Goal: Navigation & Orientation: Find specific page/section

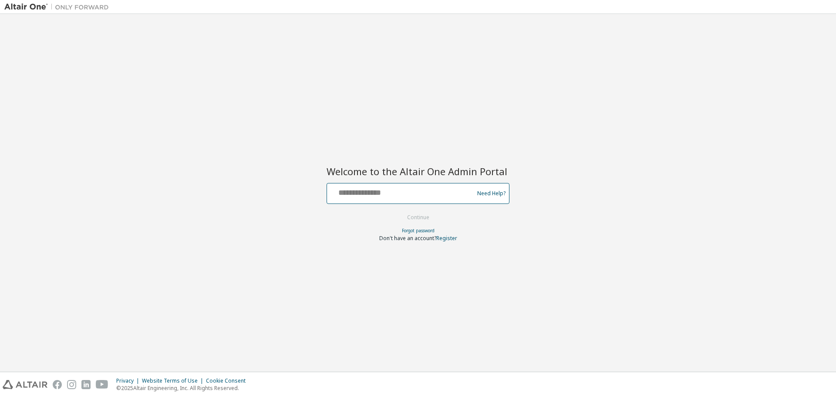
click at [409, 194] on input "text" at bounding box center [401, 191] width 142 height 13
click at [357, 192] on input "text" at bounding box center [401, 191] width 142 height 13
click at [372, 190] on input "**********" at bounding box center [401, 191] width 142 height 13
type input "**********"
click at [429, 216] on button "Continue" at bounding box center [418, 217] width 40 height 13
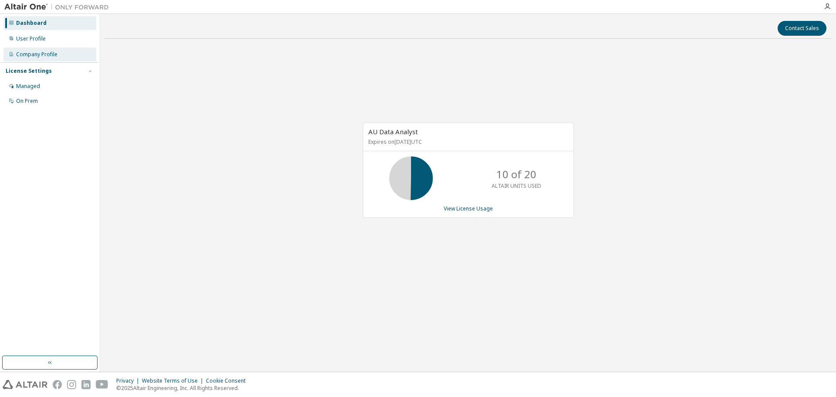
click at [38, 57] on div "Company Profile" at bounding box center [36, 54] width 41 height 7
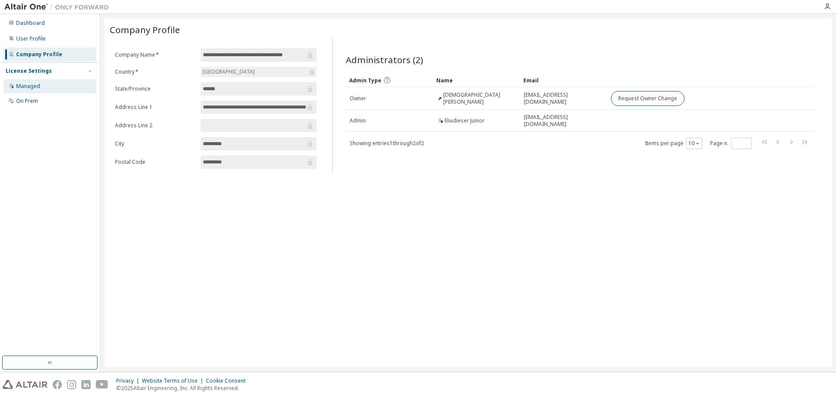
click at [35, 84] on div "Managed" at bounding box center [28, 86] width 24 height 7
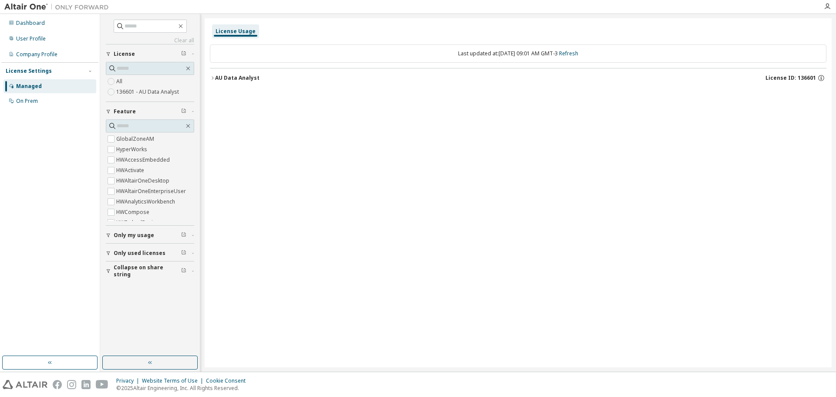
click at [212, 77] on icon "button" at bounding box center [212, 77] width 5 height 5
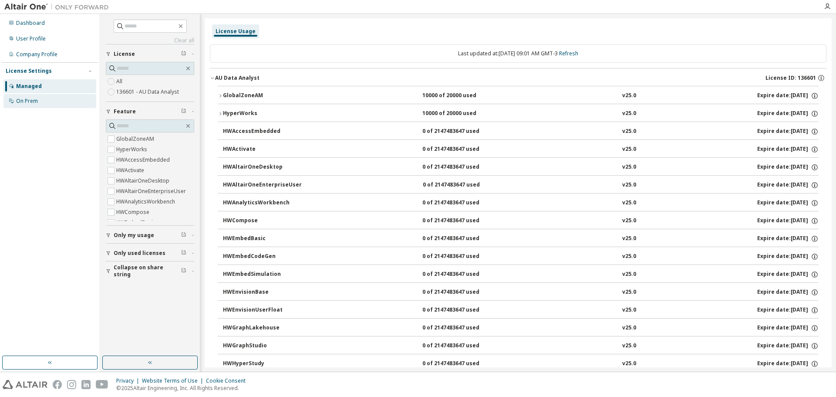
click at [32, 101] on div "On Prem" at bounding box center [27, 101] width 22 height 7
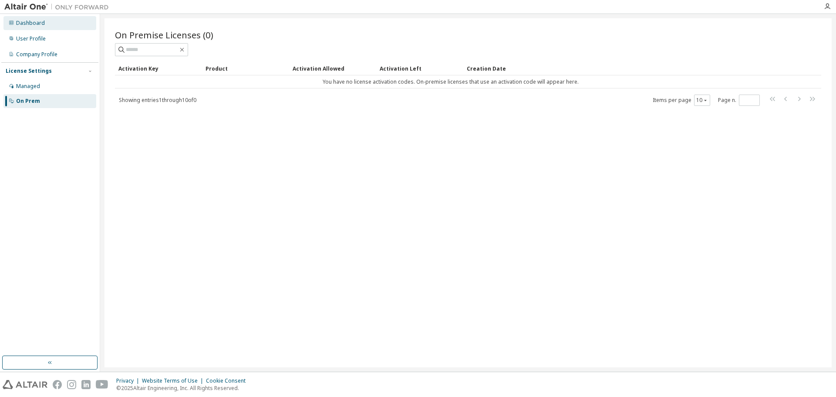
click at [37, 24] on div "Dashboard" at bounding box center [30, 23] width 29 height 7
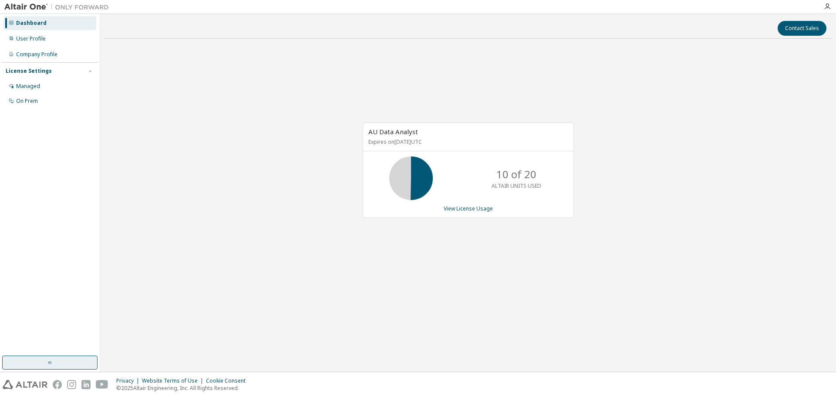
click at [47, 362] on icon "button" at bounding box center [50, 362] width 7 height 7
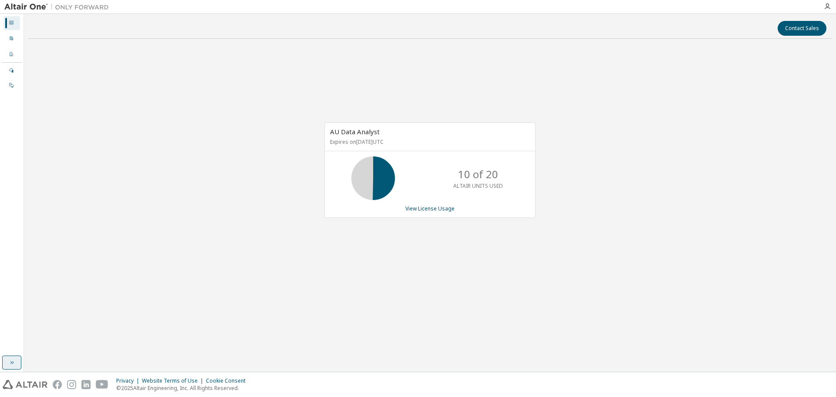
click at [14, 22] on div "Dashboard" at bounding box center [11, 23] width 17 height 14
click at [11, 84] on icon at bounding box center [11, 84] width 5 height 5
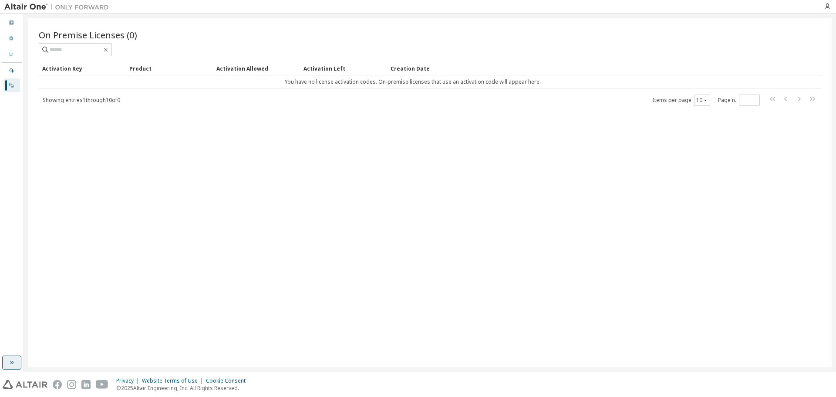
click at [8, 364] on button "button" at bounding box center [11, 362] width 19 height 14
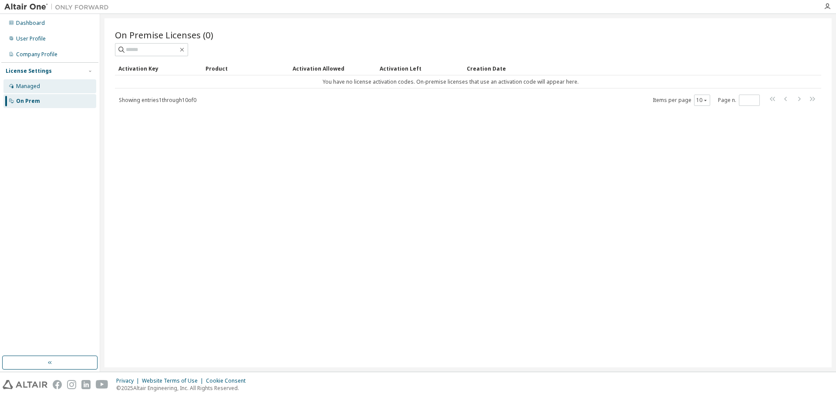
click at [34, 87] on div "Managed" at bounding box center [28, 86] width 24 height 7
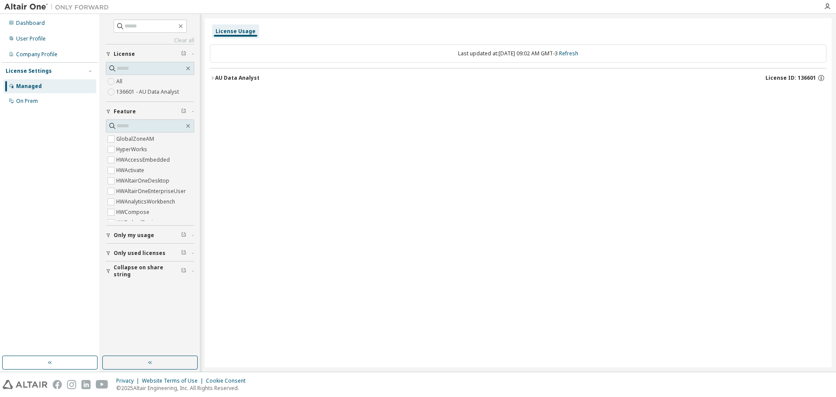
click at [172, 237] on div "Only my usage" at bounding box center [153, 235] width 78 height 7
click at [141, 54] on div "License" at bounding box center [153, 54] width 78 height 7
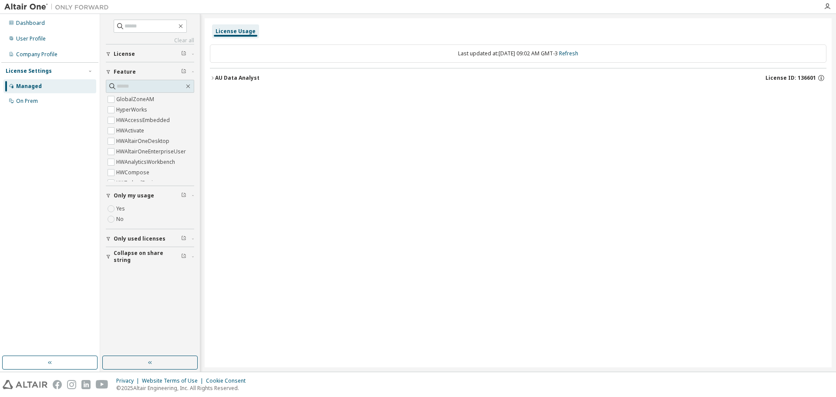
click at [116, 54] on span "License" at bounding box center [124, 54] width 21 height 7
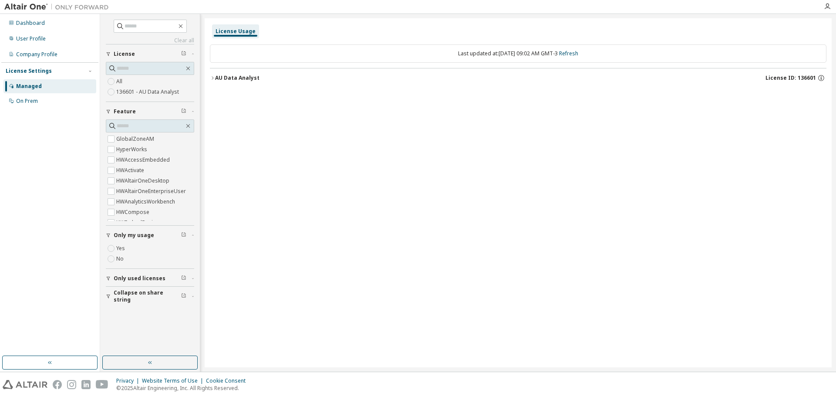
click at [122, 80] on label "All" at bounding box center [120, 81] width 8 height 10
click at [31, 24] on div "Dashboard" at bounding box center [30, 23] width 29 height 7
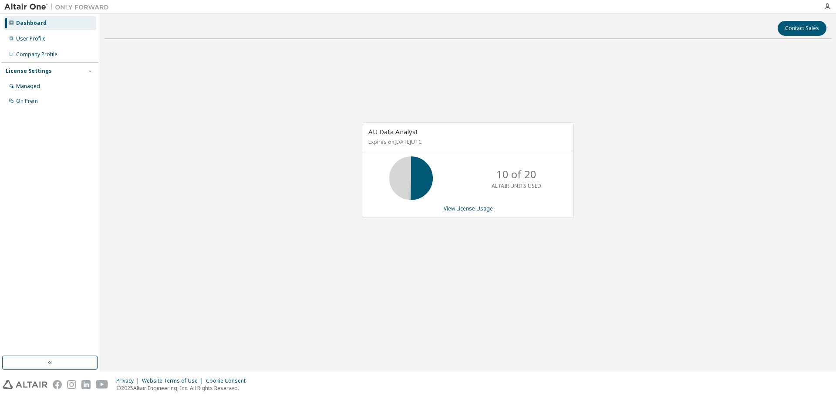
click at [28, 384] on img at bounding box center [25, 384] width 45 height 9
click at [46, 42] on div "User Profile" at bounding box center [49, 39] width 93 height 14
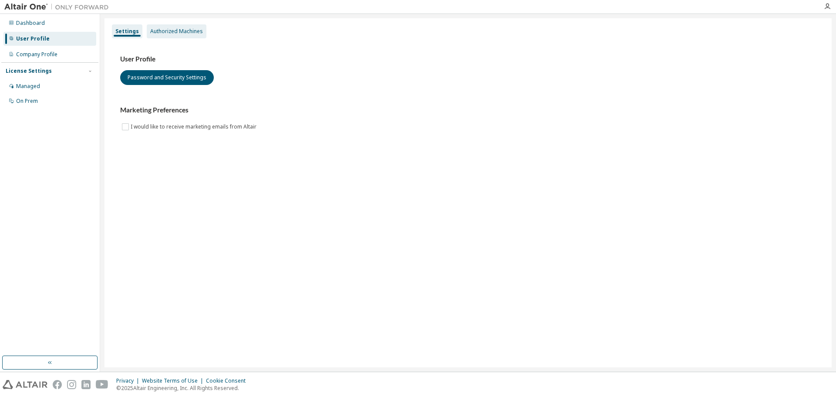
click at [174, 28] on div "Authorized Machines" at bounding box center [176, 31] width 53 height 7
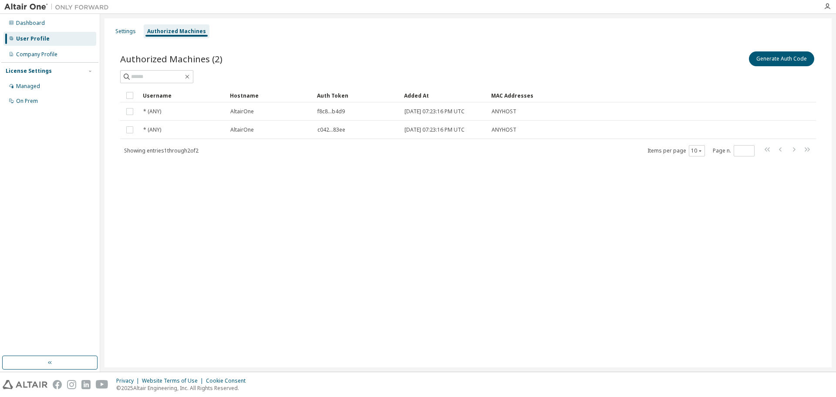
click at [32, 38] on div "User Profile" at bounding box center [33, 38] width 34 height 7
click at [42, 54] on div "Company Profile" at bounding box center [36, 54] width 41 height 7
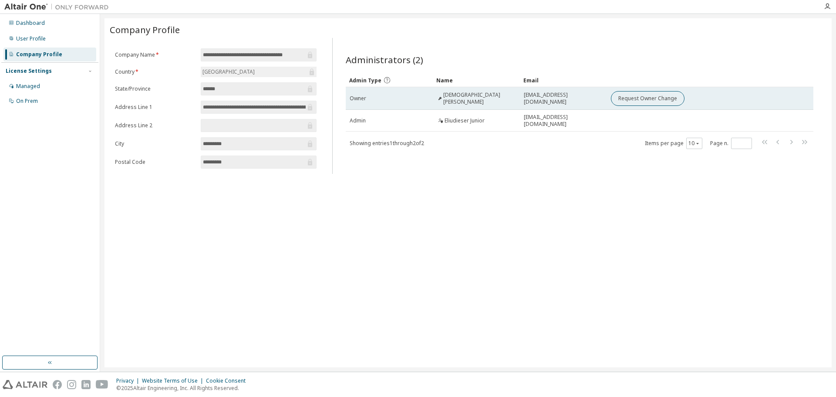
click at [450, 98] on span "Christian Vaiano" at bounding box center [479, 98] width 73 height 14
click at [403, 101] on div "Owner" at bounding box center [389, 98] width 79 height 7
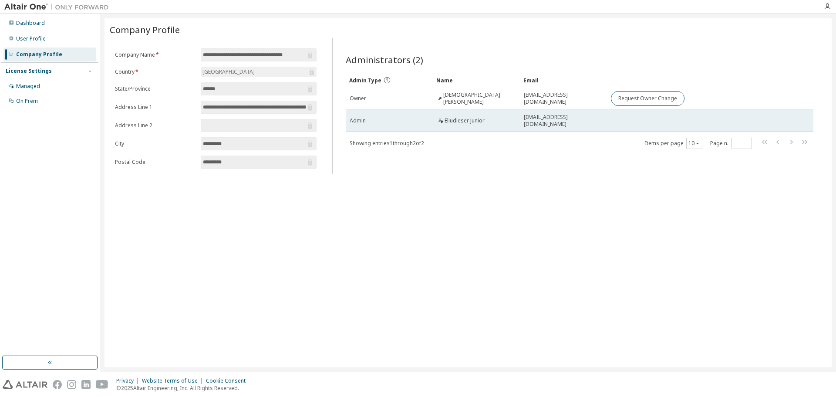
click at [391, 127] on td "Admin" at bounding box center [389, 121] width 87 height 22
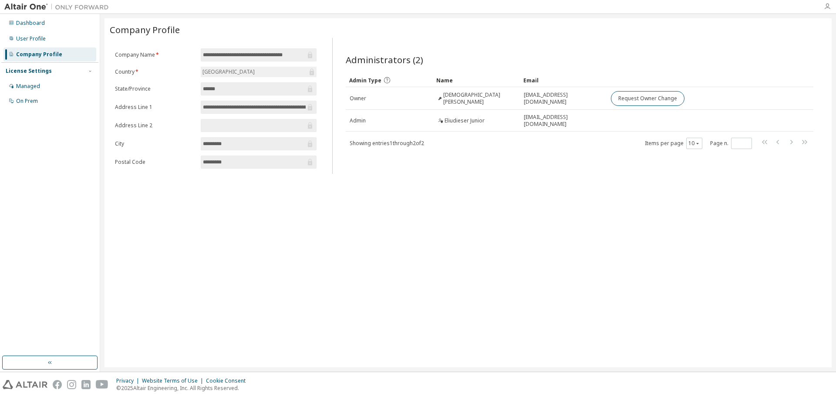
click at [826, 7] on icon "button" at bounding box center [827, 6] width 7 height 7
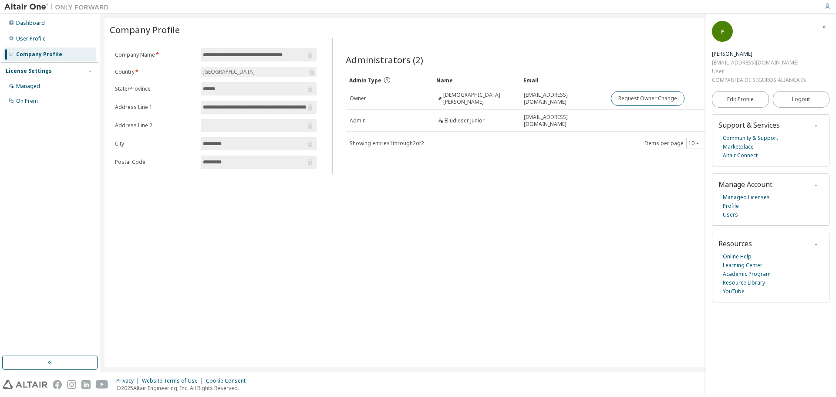
click at [591, 210] on div "**********" at bounding box center [468, 192] width 727 height 349
click at [823, 27] on icon "button" at bounding box center [824, 26] width 5 height 5
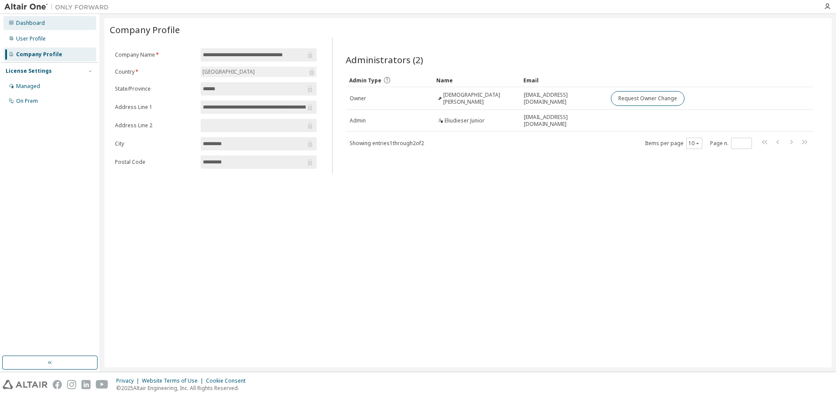
click at [43, 25] on div "Dashboard" at bounding box center [30, 23] width 29 height 7
